Goal: Information Seeking & Learning: Learn about a topic

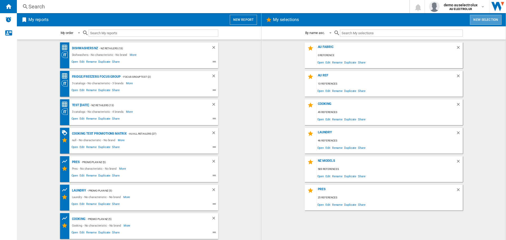
click at [486, 21] on button "New selection" at bounding box center [486, 20] width 32 height 10
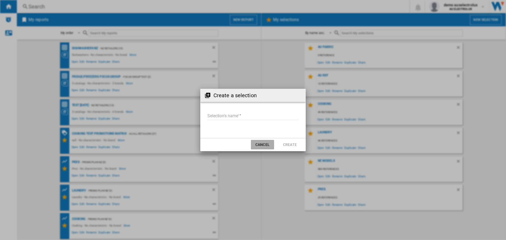
click at [261, 145] on button "Cancel" at bounding box center [262, 144] width 23 height 9
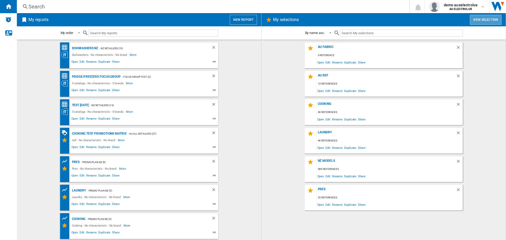
click at [486, 19] on button "New selection" at bounding box center [486, 20] width 32 height 10
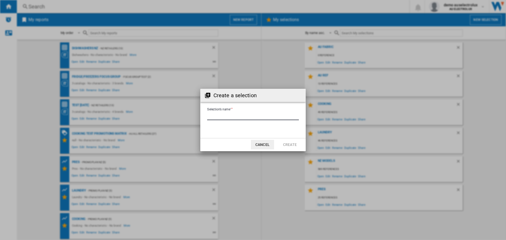
click at [241, 116] on input "Selection's name'" at bounding box center [253, 116] width 92 height 8
type input "****"
click at [287, 144] on button "Create" at bounding box center [289, 144] width 23 height 9
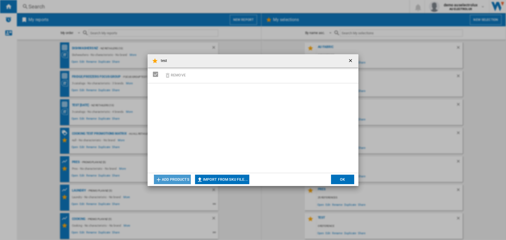
click at [171, 177] on button "Add products" at bounding box center [172, 179] width 37 height 9
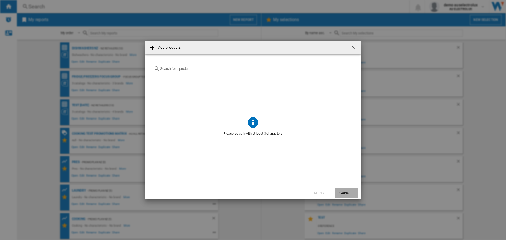
click at [348, 190] on button "Cancel" at bounding box center [346, 192] width 23 height 9
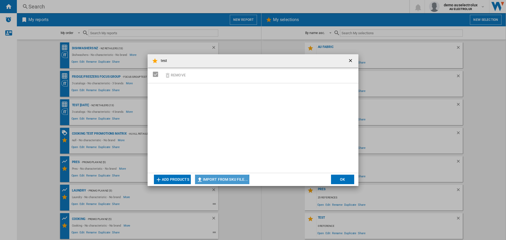
click at [208, 180] on button "Import from SKU file..." at bounding box center [222, 179] width 54 height 9
click at [350, 58] on ng-md-icon "getI18NText('BUTTONS.CLOSE_DIALOG')" at bounding box center [351, 61] width 6 height 6
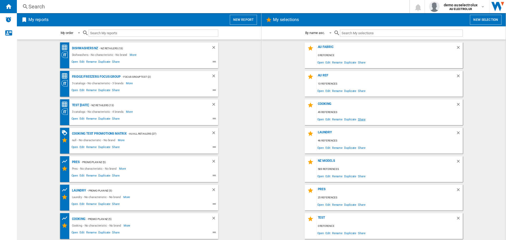
click at [362, 120] on span "Share" at bounding box center [361, 119] width 9 height 7
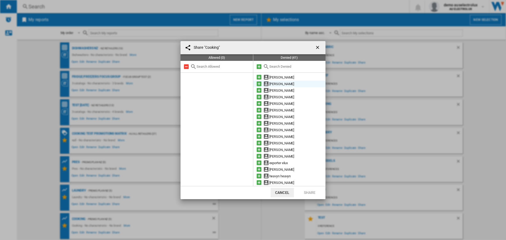
click at [259, 83] on md-icon at bounding box center [259, 84] width 6 height 6
click at [311, 192] on button "Share" at bounding box center [309, 192] width 23 height 9
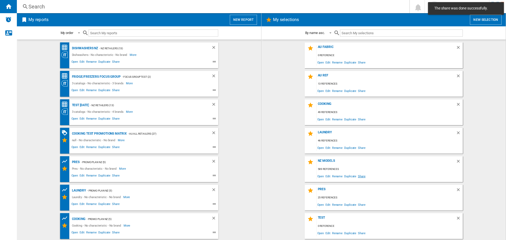
click at [360, 175] on span "Share" at bounding box center [361, 176] width 9 height 7
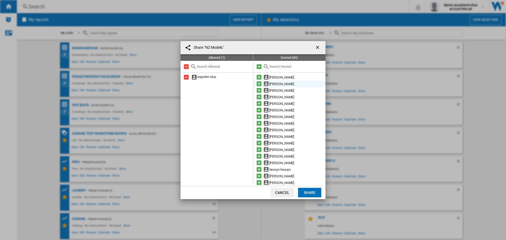
click at [259, 84] on md-icon at bounding box center [259, 84] width 6 height 6
click at [310, 190] on button "Share" at bounding box center [309, 192] width 23 height 9
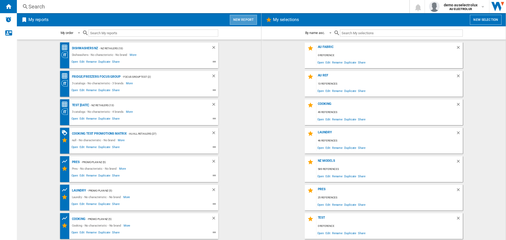
click at [249, 21] on button "New report" at bounding box center [243, 20] width 27 height 10
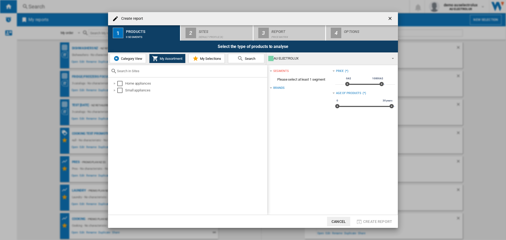
click at [123, 59] on span "Category View" at bounding box center [131, 59] width 23 height 4
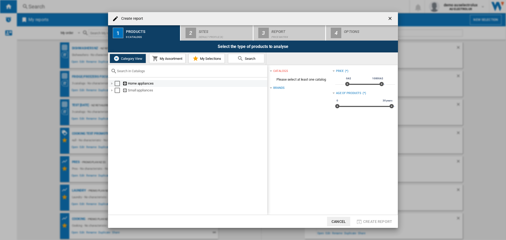
click at [112, 83] on div at bounding box center [111, 83] width 5 height 5
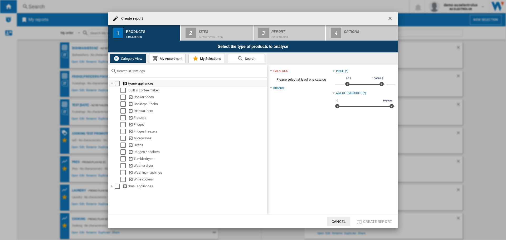
click at [111, 83] on div at bounding box center [111, 83] width 5 height 5
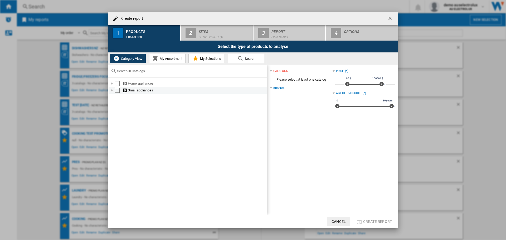
click at [110, 90] on div at bounding box center [111, 90] width 5 height 5
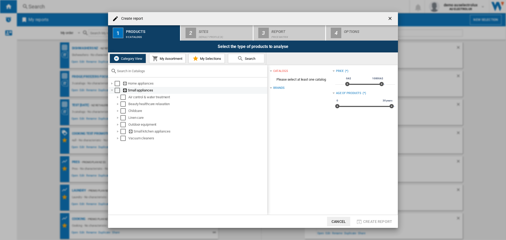
click at [112, 90] on div at bounding box center [111, 90] width 5 height 5
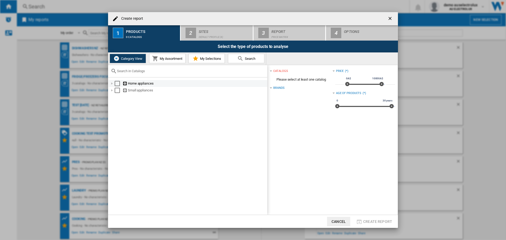
click at [112, 83] on div at bounding box center [111, 83] width 5 height 5
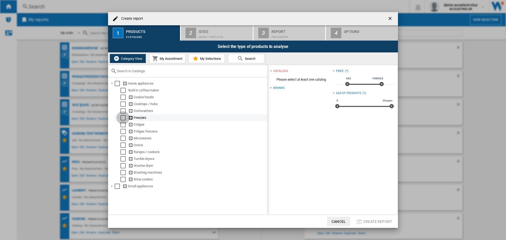
click at [122, 117] on div "Select" at bounding box center [122, 117] width 5 height 5
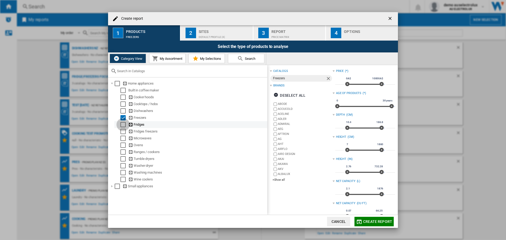
click at [122, 126] on div "Select" at bounding box center [122, 124] width 5 height 5
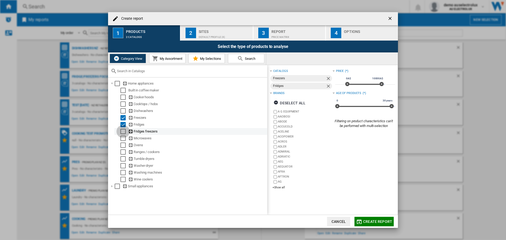
click at [122, 132] on div "Select" at bounding box center [122, 131] width 5 height 5
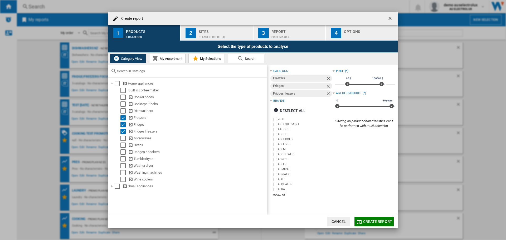
click at [163, 58] on span "My Assortment" at bounding box center [170, 59] width 24 height 4
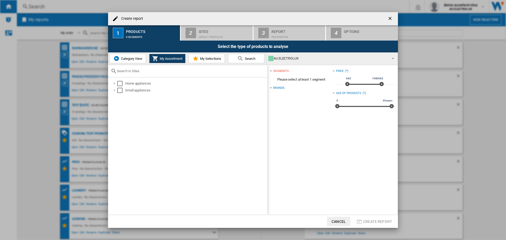
click at [128, 58] on span "Category View" at bounding box center [131, 59] width 23 height 4
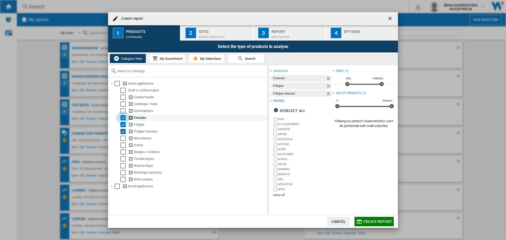
click at [122, 120] on div "Select" at bounding box center [122, 117] width 5 height 5
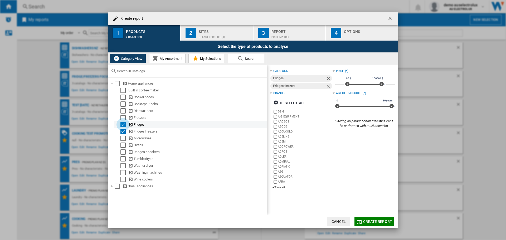
click at [122, 126] on div "Select" at bounding box center [122, 124] width 5 height 5
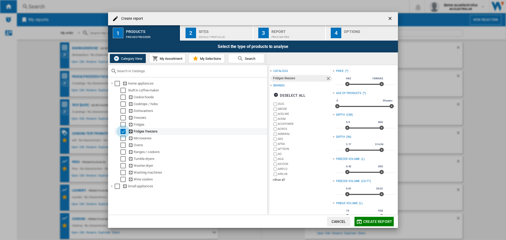
click at [122, 132] on div "Select" at bounding box center [122, 131] width 5 height 5
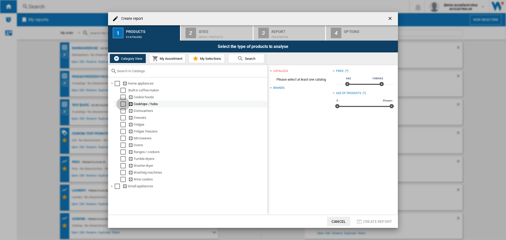
click at [121, 103] on div "Select" at bounding box center [122, 103] width 5 height 5
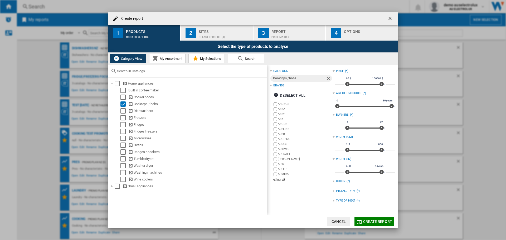
click at [171, 58] on span "My Assortment" at bounding box center [170, 59] width 24 height 4
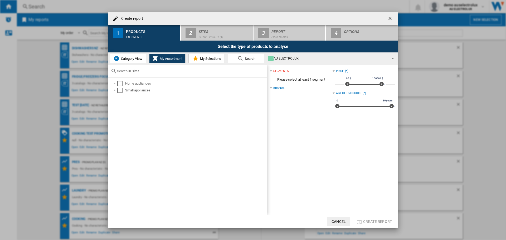
click at [123, 60] on span "Category View" at bounding box center [131, 59] width 23 height 4
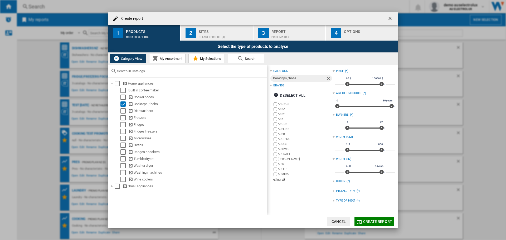
click at [175, 57] on span "My Assortment" at bounding box center [170, 59] width 24 height 4
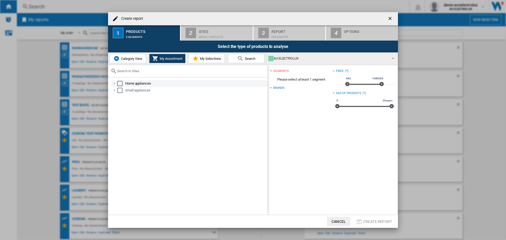
click at [115, 85] on div at bounding box center [114, 83] width 5 height 5
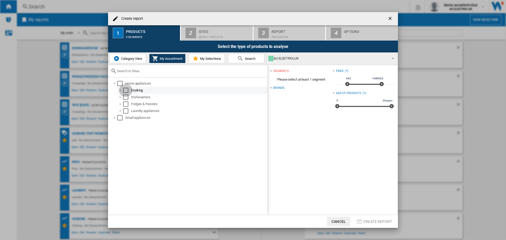
click at [124, 91] on div "Select" at bounding box center [125, 90] width 5 height 5
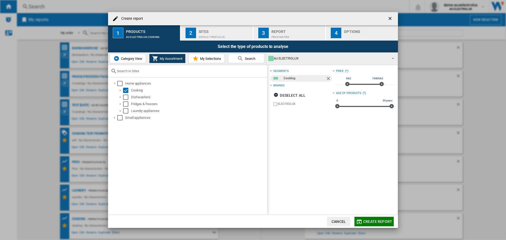
click at [125, 61] on span "Category View" at bounding box center [131, 59] width 23 height 4
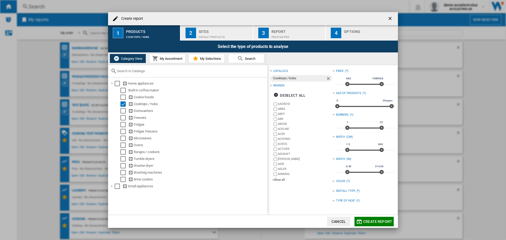
click at [166, 60] on span "My Assortment" at bounding box center [170, 59] width 24 height 4
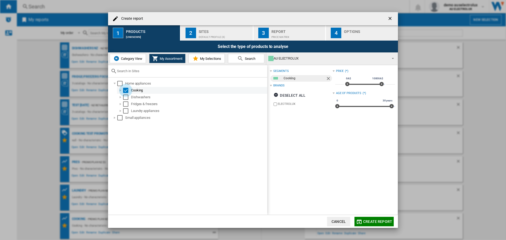
click at [124, 91] on div "Select" at bounding box center [125, 90] width 5 height 5
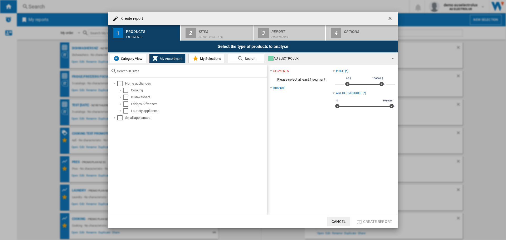
click at [122, 62] on button "Category View" at bounding box center [128, 58] width 36 height 9
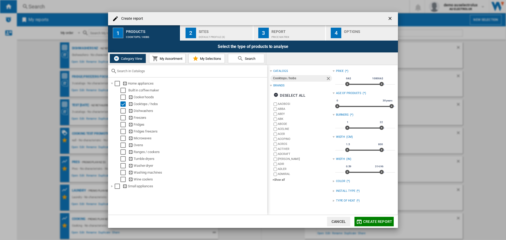
click at [214, 57] on span "My Selections" at bounding box center [210, 59] width 22 height 4
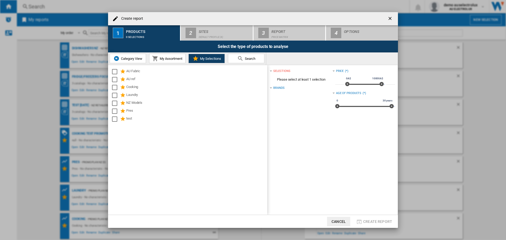
click at [248, 56] on button "Search" at bounding box center [246, 58] width 36 height 9
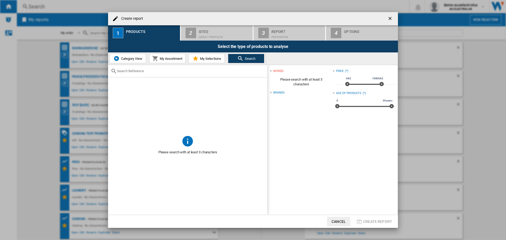
click at [125, 58] on span "Category View" at bounding box center [131, 59] width 23 height 4
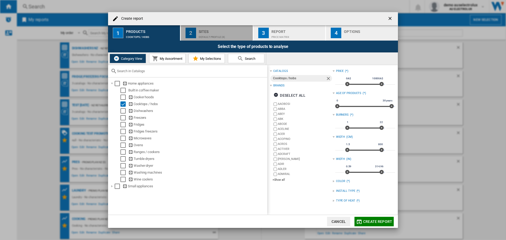
click at [211, 29] on div "Sites" at bounding box center [225, 30] width 52 height 6
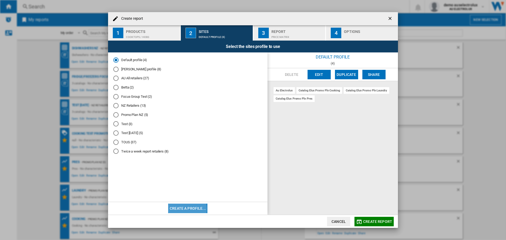
click at [181, 209] on button "Create a profile..." at bounding box center [187, 208] width 39 height 9
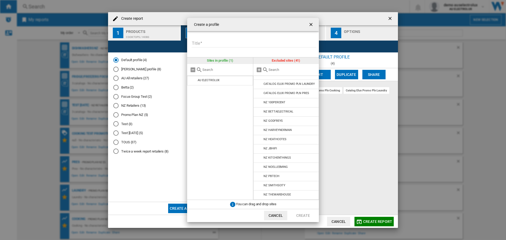
scroll to position [258, 0]
click at [260, 106] on md-icon at bounding box center [259, 103] width 6 height 6
click at [260, 113] on md-icon at bounding box center [259, 112] width 6 height 6
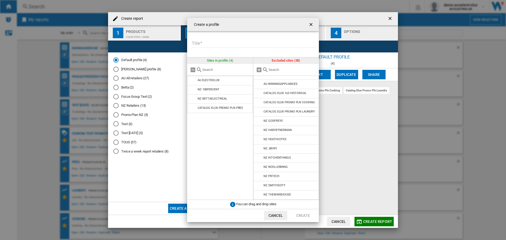
scroll to position [238, 0]
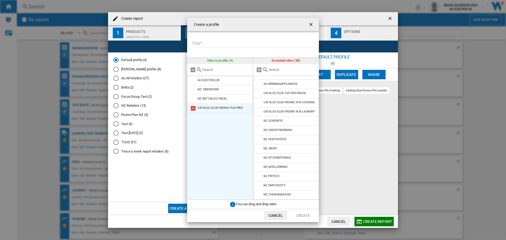
click at [190, 107] on li "CATALOG ELUX PROMO PLN PRES" at bounding box center [220, 108] width 66 height 9
click at [193, 108] on md-icon at bounding box center [193, 108] width 6 height 6
click at [257, 124] on md-icon at bounding box center [259, 121] width 6 height 6
click at [259, 132] on md-icon at bounding box center [259, 130] width 6 height 6
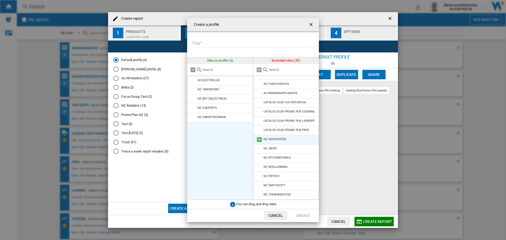
click at [259, 137] on md-icon at bounding box center [259, 139] width 6 height 6
click at [260, 149] on md-icon at bounding box center [259, 149] width 6 height 6
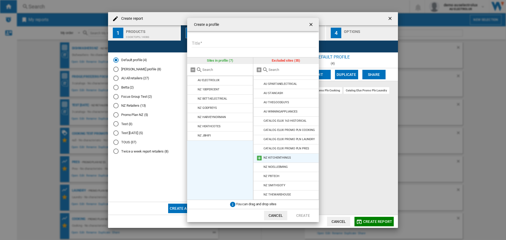
click at [260, 159] on md-icon at bounding box center [259, 158] width 6 height 6
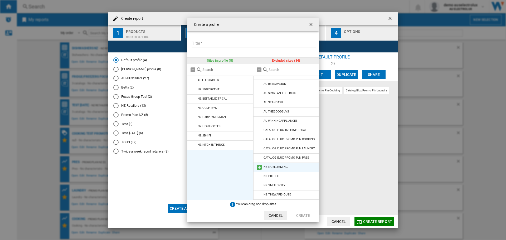
click at [260, 166] on md-icon at bounding box center [259, 167] width 6 height 6
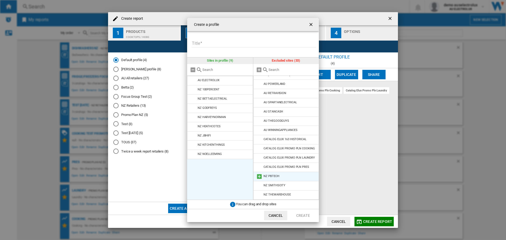
click at [260, 173] on md-icon at bounding box center [259, 176] width 6 height 6
click at [259, 185] on md-icon at bounding box center [259, 186] width 6 height 6
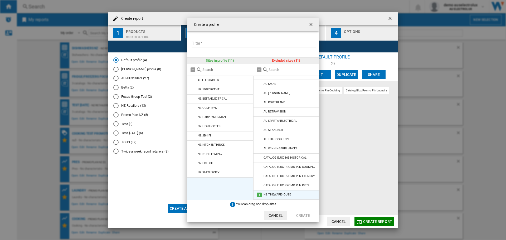
click at [260, 196] on md-icon at bounding box center [259, 195] width 6 height 6
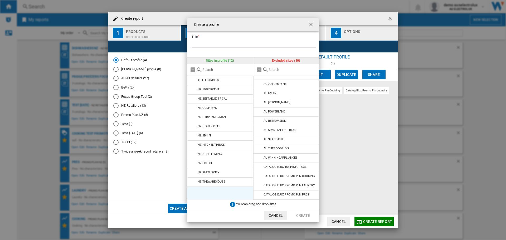
click at [234, 45] on input "Title" at bounding box center [253, 44] width 125 height 8
type input "**"
click at [278, 214] on button "Cancel" at bounding box center [275, 215] width 23 height 9
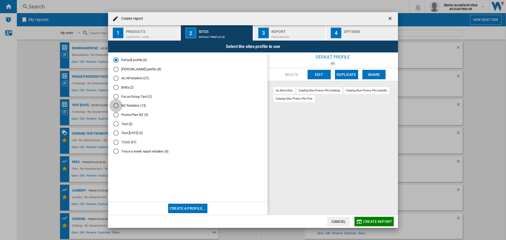
click at [115, 107] on div "NZ Retailers (13)" at bounding box center [115, 105] width 5 height 5
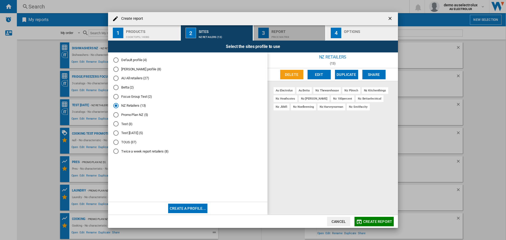
click at [277, 33] on div "Price Matrix" at bounding box center [297, 36] width 52 height 6
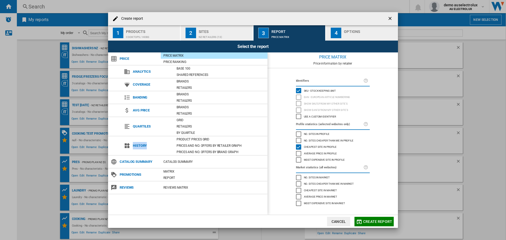
drag, startPoint x: 134, startPoint y: 145, endPoint x: 149, endPoint y: 145, distance: 14.7
click at [149, 145] on span "History" at bounding box center [152, 145] width 44 height 7
click at [194, 140] on div "Product prices grid" at bounding box center [221, 139] width 94 height 5
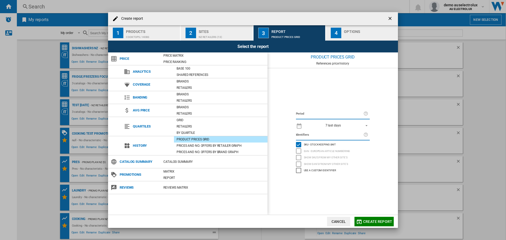
click at [367, 124] on span "REPORTS.WIZARD.STEPS.REPORT.STEPS.REPORT_OPTIONS.PERIOD: 7 last days" at bounding box center [365, 125] width 6 height 5
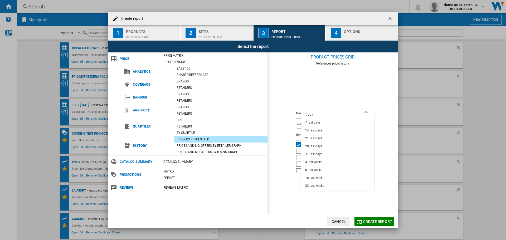
scroll to position [0, 0]
click at [316, 155] on div "31 last days" at bounding box center [313, 157] width 17 height 4
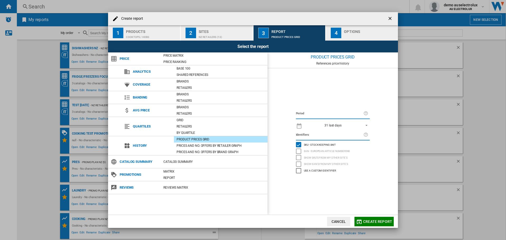
click at [299, 125] on ng-md-icon at bounding box center [299, 125] width 6 height 6
click at [301, 127] on ng-md-icon at bounding box center [299, 125] width 6 height 6
click at [366, 126] on span "REPORTS.WIZARD.STEPS.REPORT.STEPS.REPORT_OPTIONS.PERIOD: 31 last days" at bounding box center [365, 125] width 6 height 5
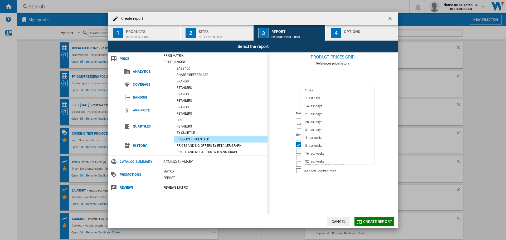
scroll to position [5, 0]
click at [385, 117] on md-backdrop at bounding box center [253, 120] width 506 height 240
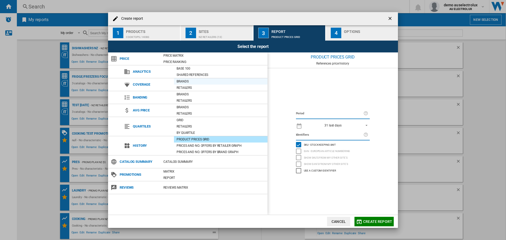
click at [181, 81] on div "Brands" at bounding box center [221, 81] width 94 height 5
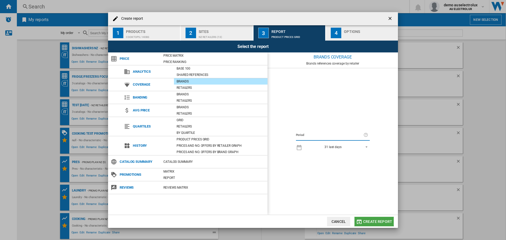
click at [372, 219] on button "Create report" at bounding box center [373, 221] width 39 height 9
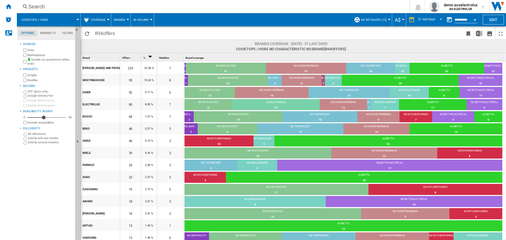
click at [225, 71] on div "57" at bounding box center [226, 71] width 80 height 5
click at [240, 66] on div "NZ HEATHCOTES" at bounding box center [226, 66] width 80 height 5
click at [226, 70] on div "57" at bounding box center [226, 71] width 80 height 5
drag, startPoint x: 226, startPoint y: 70, endPoint x: 105, endPoint y: 67, distance: 120.4
click at [105, 62] on div "[PERSON_NAME] AND PAYKEL 226 25.28 % 7 NZ SMITHSCITY 1 0.44% NZ HEATHCOTES 57 2…" at bounding box center [292, 62] width 422 height 0
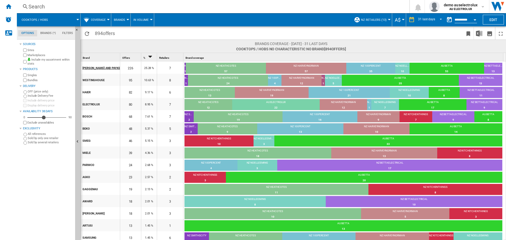
click at [105, 67] on div "[PERSON_NAME] AND PAYKEL" at bounding box center [100, 67] width 37 height 11
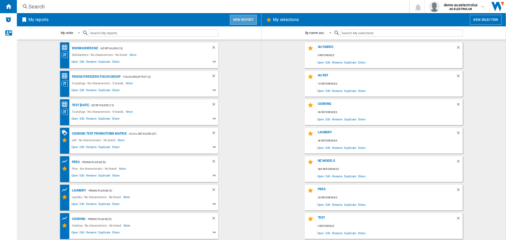
click at [245, 20] on button "New report" at bounding box center [243, 20] width 27 height 10
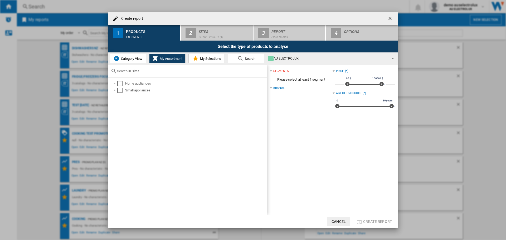
click at [125, 58] on span "Category View" at bounding box center [131, 59] width 23 height 4
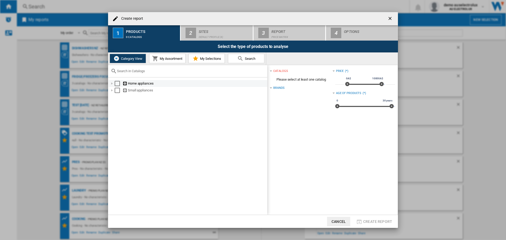
click at [110, 82] on div "Create report ..." at bounding box center [111, 83] width 5 height 5
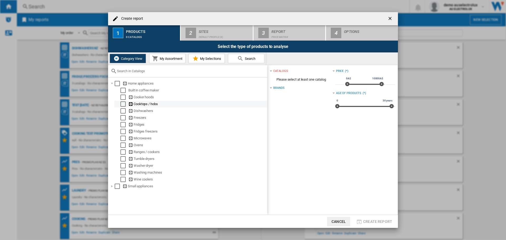
click at [122, 104] on div "Select" at bounding box center [122, 103] width 5 height 5
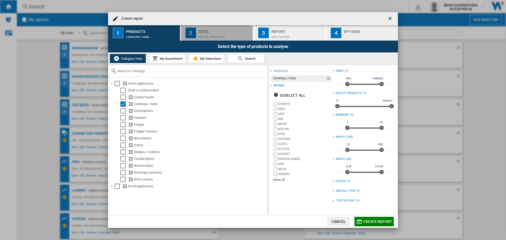
click at [217, 30] on div "Sites" at bounding box center [225, 30] width 52 height 6
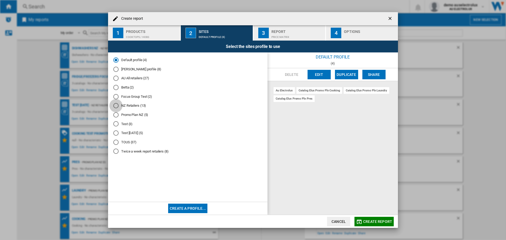
click at [117, 106] on div "NZ Retailers (13)" at bounding box center [115, 105] width 5 height 5
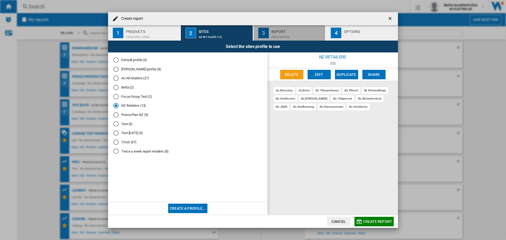
click at [277, 32] on div "Report" at bounding box center [297, 30] width 52 height 6
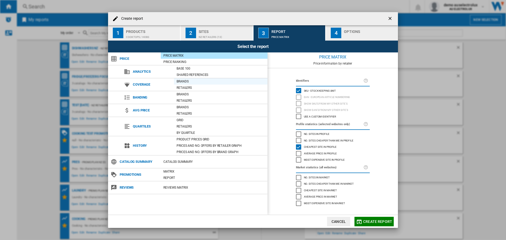
click at [182, 82] on div "Brands" at bounding box center [221, 81] width 94 height 5
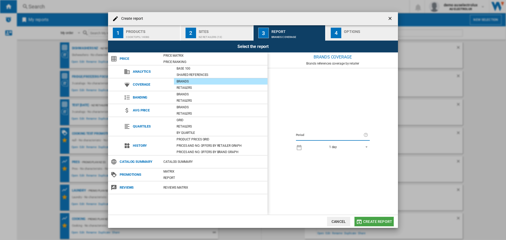
click at [378, 222] on span "Create report" at bounding box center [377, 221] width 29 height 4
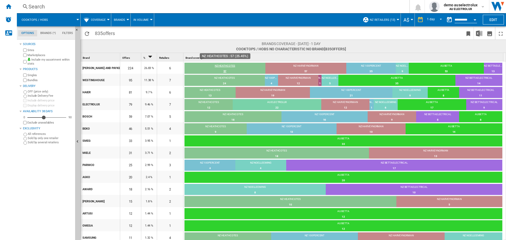
click at [226, 66] on div "NZ HEATHCOTES" at bounding box center [224, 66] width 81 height 5
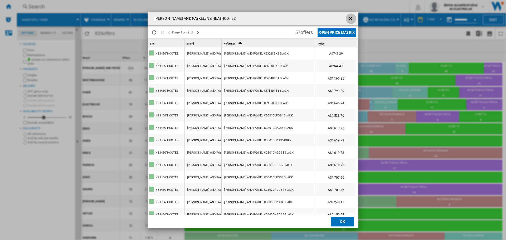
click at [352, 19] on ng-md-icon "getI18NText('BUTTONS.CLOSE_DIALOG')" at bounding box center [351, 19] width 6 height 6
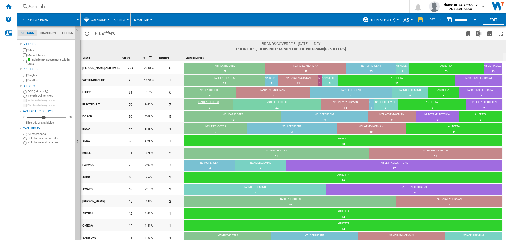
click at [209, 103] on div "NZ HEATHCOTES" at bounding box center [208, 102] width 48 height 5
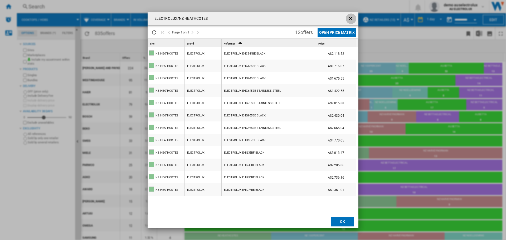
click at [350, 17] on ng-md-icon "getI18NText('BUTTONS.CLOSE_DIALOG')" at bounding box center [351, 19] width 6 height 6
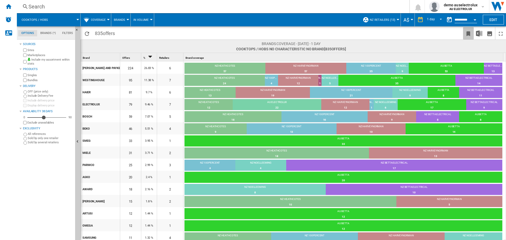
click at [468, 36] on ng-md-icon "Bookmark this report" at bounding box center [468, 34] width 6 height 6
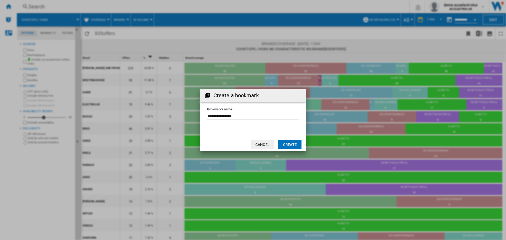
click at [247, 115] on input "Bookmark's name" at bounding box center [253, 116] width 92 height 8
click at [261, 148] on button "Cancel" at bounding box center [262, 144] width 23 height 9
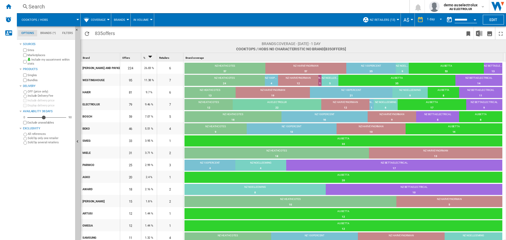
click at [126, 20] on button "Brands" at bounding box center [121, 19] width 14 height 13
click at [122, 44] on span "Retailers" at bounding box center [124, 45] width 16 height 5
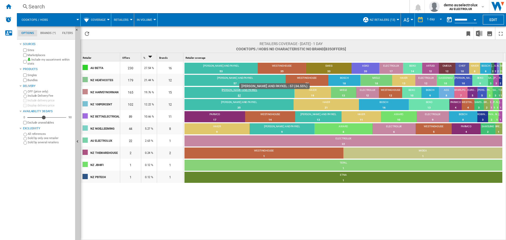
click at [238, 89] on div "[PERSON_NAME] AND PAYKEL" at bounding box center [239, 90] width 110 height 5
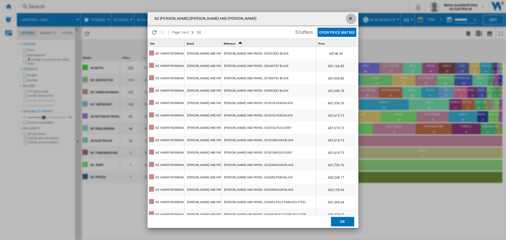
click at [352, 19] on ng-md-icon "getI18NText('BUTTONS.CLOSE_DIALOG')" at bounding box center [351, 19] width 6 height 6
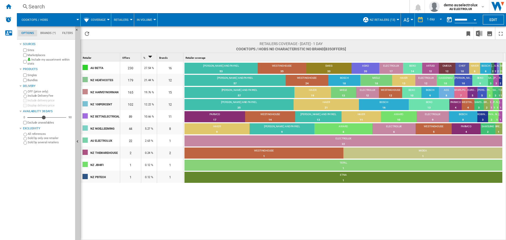
click at [107, 19] on div at bounding box center [108, 19] width 3 height 1
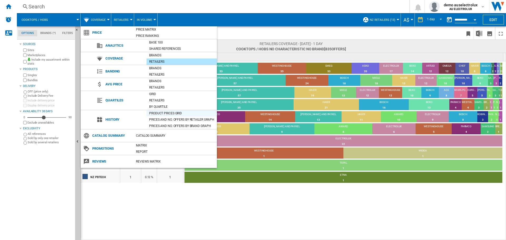
click at [165, 112] on div "Product prices grid" at bounding box center [181, 113] width 70 height 5
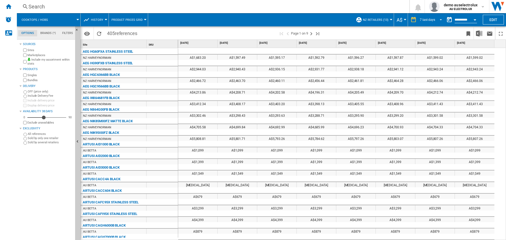
click at [440, 19] on span "REPORTS.WIZARD.STEPS.REPORT.STEPS.REPORT_OPTIONS.PERIOD: 7 last days" at bounding box center [439, 19] width 6 height 5
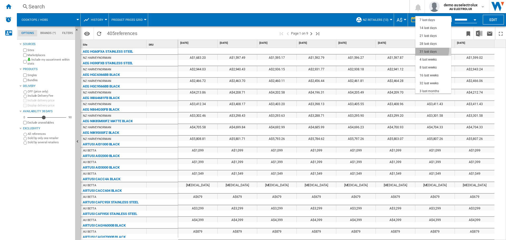
click at [425, 49] on md-option "31 last days" at bounding box center [433, 52] width 36 height 8
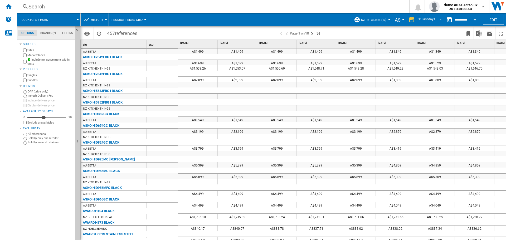
scroll to position [382, 0]
click at [404, 19] on div "Currency" at bounding box center [403, 19] width 3 height 1
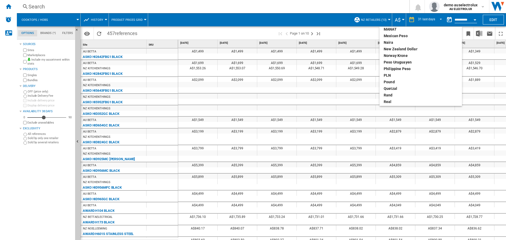
scroll to position [164, 0]
click at [413, 53] on div "New Zealand dollar" at bounding box center [420, 52] width 74 height 5
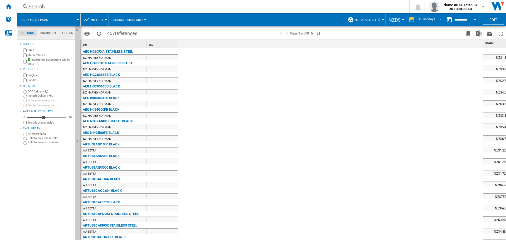
scroll to position [0, 939]
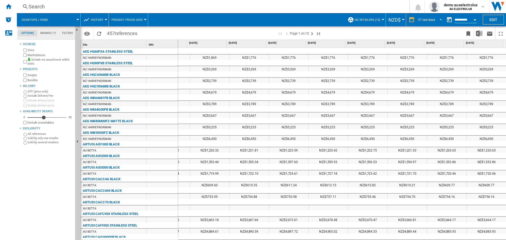
click at [440, 19] on span "REPORTS.WIZARD.STEPS.REPORT.STEPS.REPORT_OPTIONS.PERIOD: 31 last days" at bounding box center [439, 19] width 6 height 5
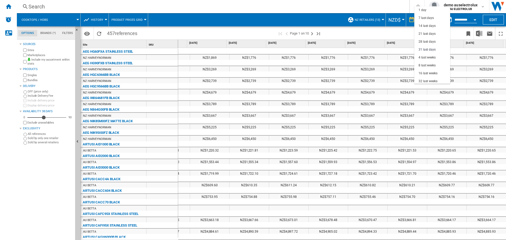
scroll to position [0, 0]
click at [422, 18] on div "7 last days" at bounding box center [425, 18] width 15 height 4
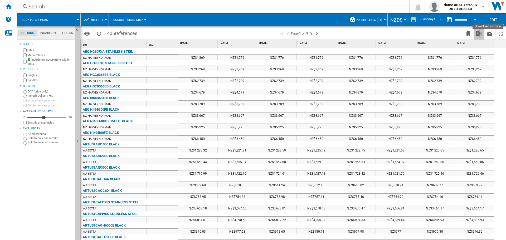
click at [478, 33] on img "Download in Excel" at bounding box center [479, 33] width 6 height 6
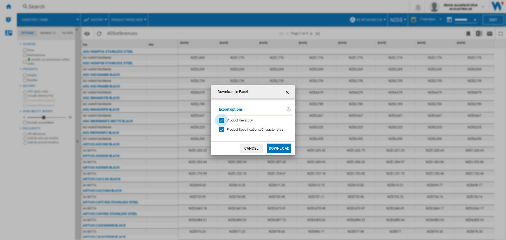
click at [222, 121] on div "Product Hierarchy" at bounding box center [221, 120] width 5 height 5
click at [221, 130] on div at bounding box center [221, 129] width 5 height 5
click at [278, 147] on button "Download" at bounding box center [279, 148] width 24 height 9
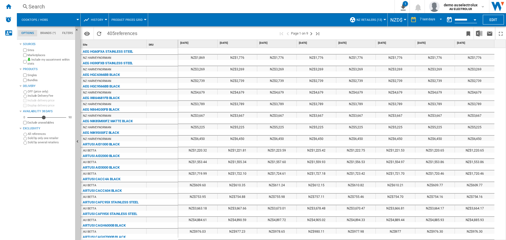
click at [105, 19] on div at bounding box center [106, 19] width 3 height 1
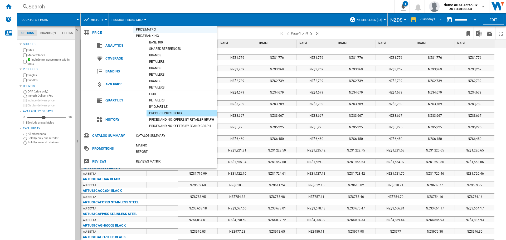
click at [143, 28] on div "Price Matrix" at bounding box center [174, 29] width 83 height 5
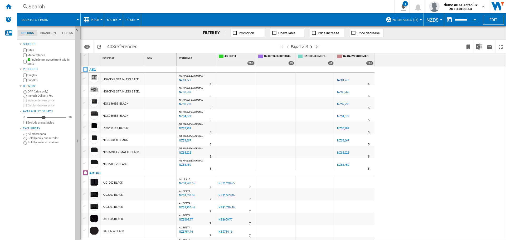
drag, startPoint x: 505, startPoint y: 101, endPoint x: 456, endPoint y: 183, distance: 95.9
click at [456, 183] on div "NZ HARVEYNORMAN : NZ [PERSON_NAME] -1.0 % NZ$1,776 % N/A 5 NZ HARVEYNORMAN : NZ…" at bounding box center [341, 153] width 329 height 174
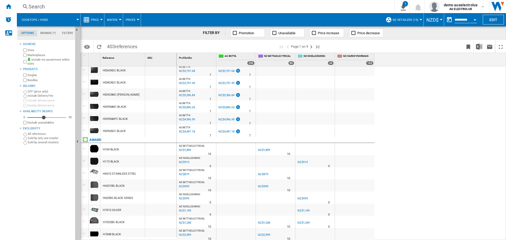
scroll to position [458, 0]
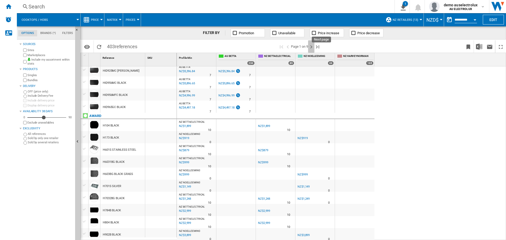
click at [311, 47] on ng-md-icon "Next page" at bounding box center [311, 47] width 6 height 6
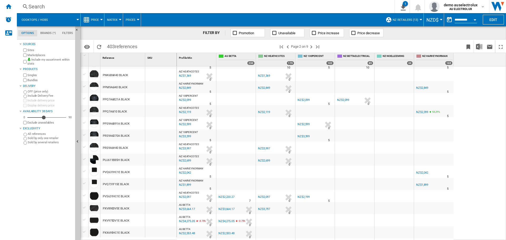
scroll to position [451, 0]
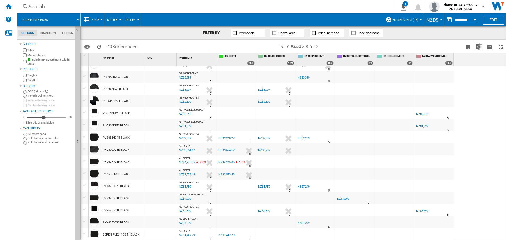
click at [228, 162] on div "NZ$4,275.05" at bounding box center [226, 162] width 16 height 3
click at [235, 34] on ng-md-icon at bounding box center [234, 32] width 5 height 5
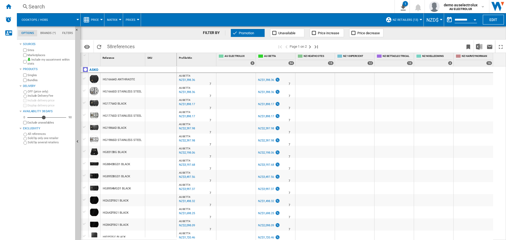
click at [233, 33] on ng-md-icon at bounding box center [234, 32] width 5 height 5
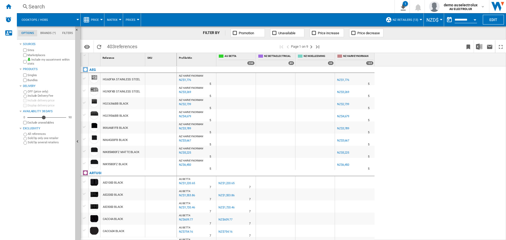
click at [315, 34] on ng-md-icon at bounding box center [313, 32] width 5 height 5
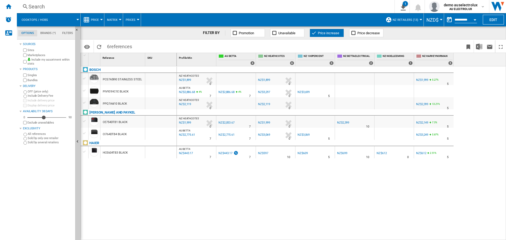
click at [313, 32] on ng-md-icon at bounding box center [313, 32] width 5 height 5
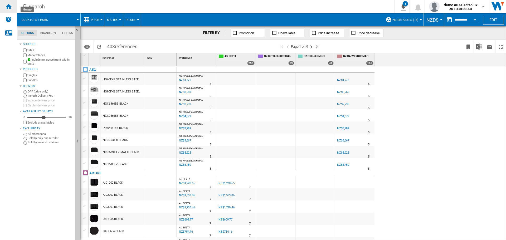
click at [7, 6] on ng-md-icon "Home" at bounding box center [8, 6] width 6 height 6
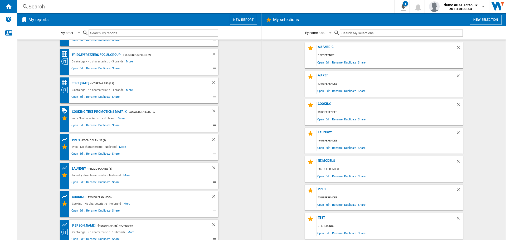
scroll to position [27, 0]
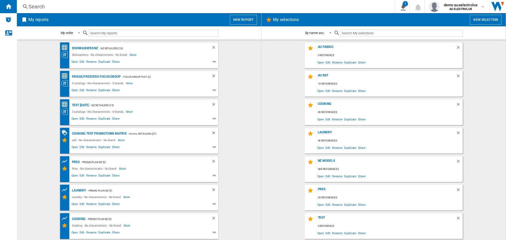
scroll to position [27, 0]
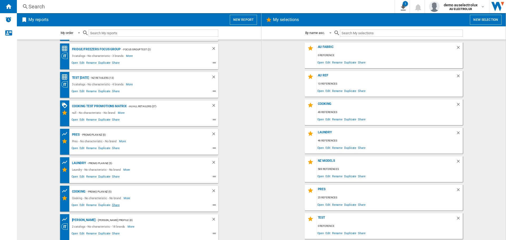
click at [113, 206] on span "Share" at bounding box center [115, 206] width 9 height 6
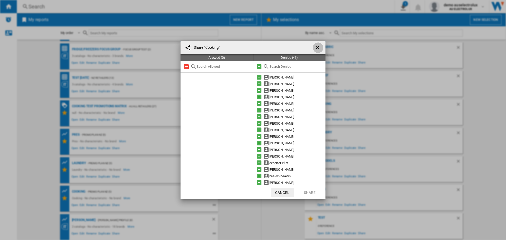
click at [316, 47] on ng-md-icon "getI18NText('BUTTONS.CLOSE_DIALOG')" at bounding box center [318, 48] width 6 height 6
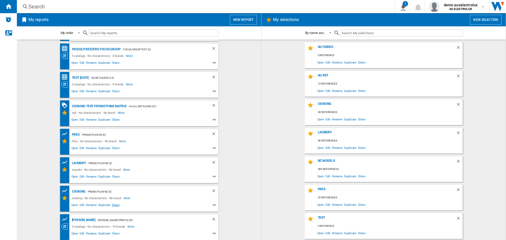
click at [112, 205] on span "Share" at bounding box center [115, 206] width 9 height 6
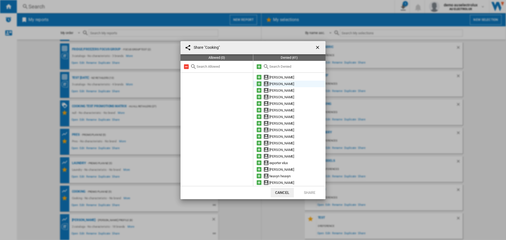
click at [261, 83] on md-icon at bounding box center [259, 84] width 6 height 6
click at [309, 192] on button "Share" at bounding box center [309, 192] width 23 height 9
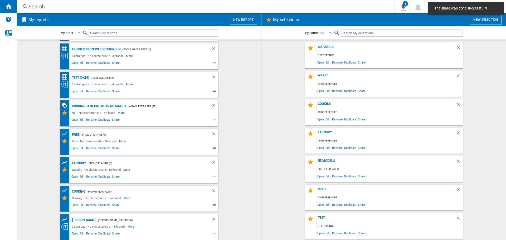
click at [113, 177] on span "Share" at bounding box center [115, 177] width 9 height 6
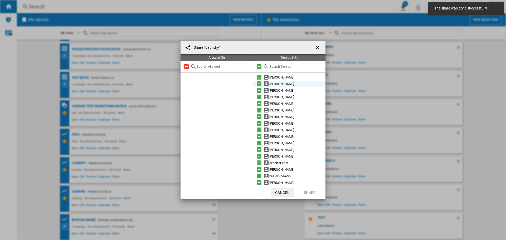
click at [257, 83] on md-icon at bounding box center [259, 84] width 6 height 6
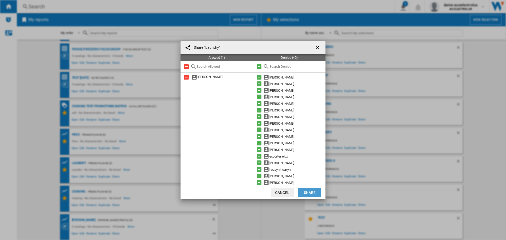
click at [313, 189] on button "Share" at bounding box center [309, 192] width 23 height 9
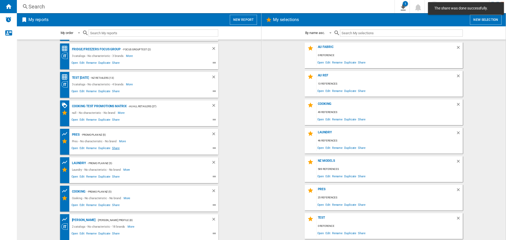
click at [114, 147] on span "Share" at bounding box center [115, 149] width 9 height 6
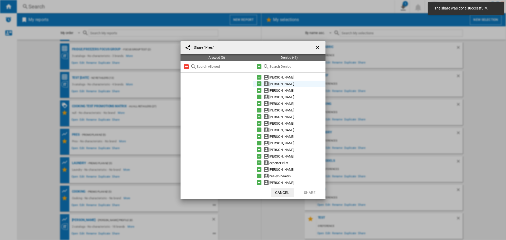
click at [260, 84] on md-icon at bounding box center [259, 84] width 6 height 6
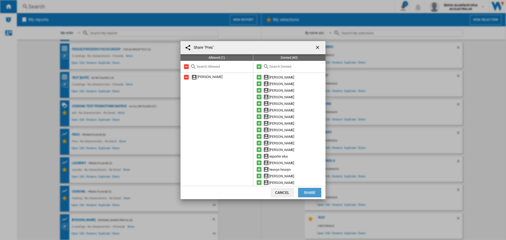
click at [311, 192] on button "Share" at bounding box center [309, 192] width 23 height 9
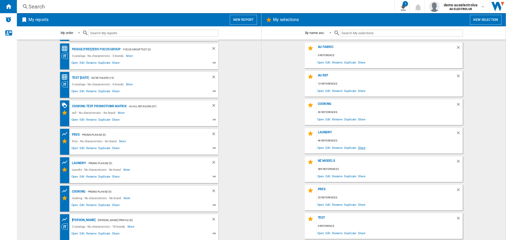
click at [361, 146] on span "Share" at bounding box center [361, 147] width 9 height 7
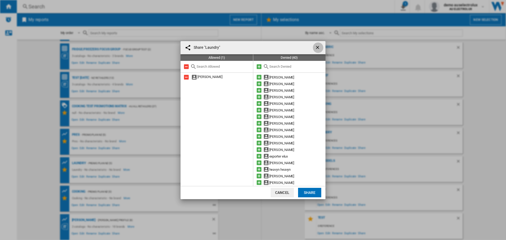
click at [318, 47] on ng-md-icon "getI18NText('BUTTONS.CLOSE_DIALOG')" at bounding box center [318, 48] width 6 height 6
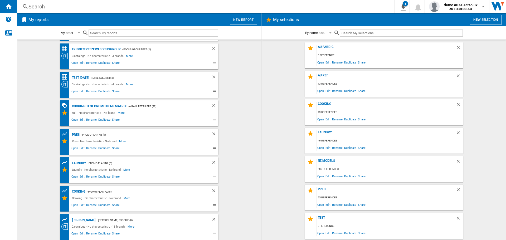
click at [360, 120] on span "Share" at bounding box center [361, 119] width 9 height 7
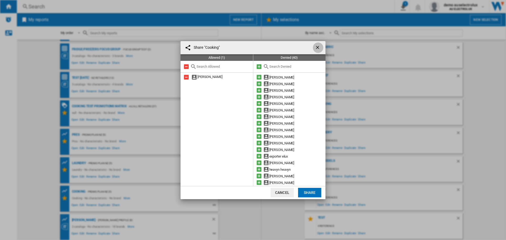
click at [318, 48] on ng-md-icon "getI18NText('BUTTONS.CLOSE_DIALOG')" at bounding box center [318, 48] width 6 height 6
